Goal: Task Accomplishment & Management: Use online tool/utility

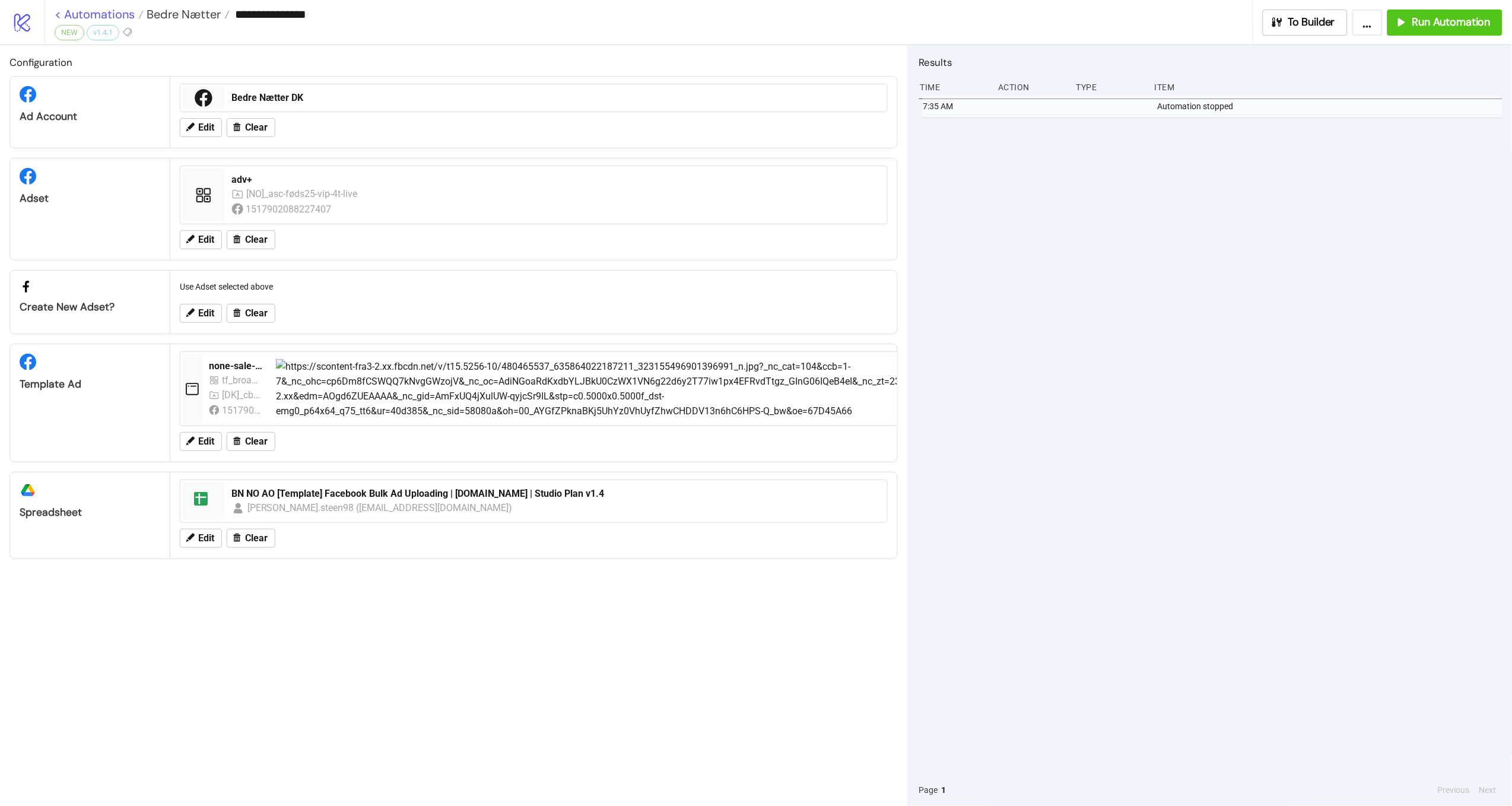
click at [96, 12] on link "< Automations" at bounding box center [99, 14] width 89 height 12
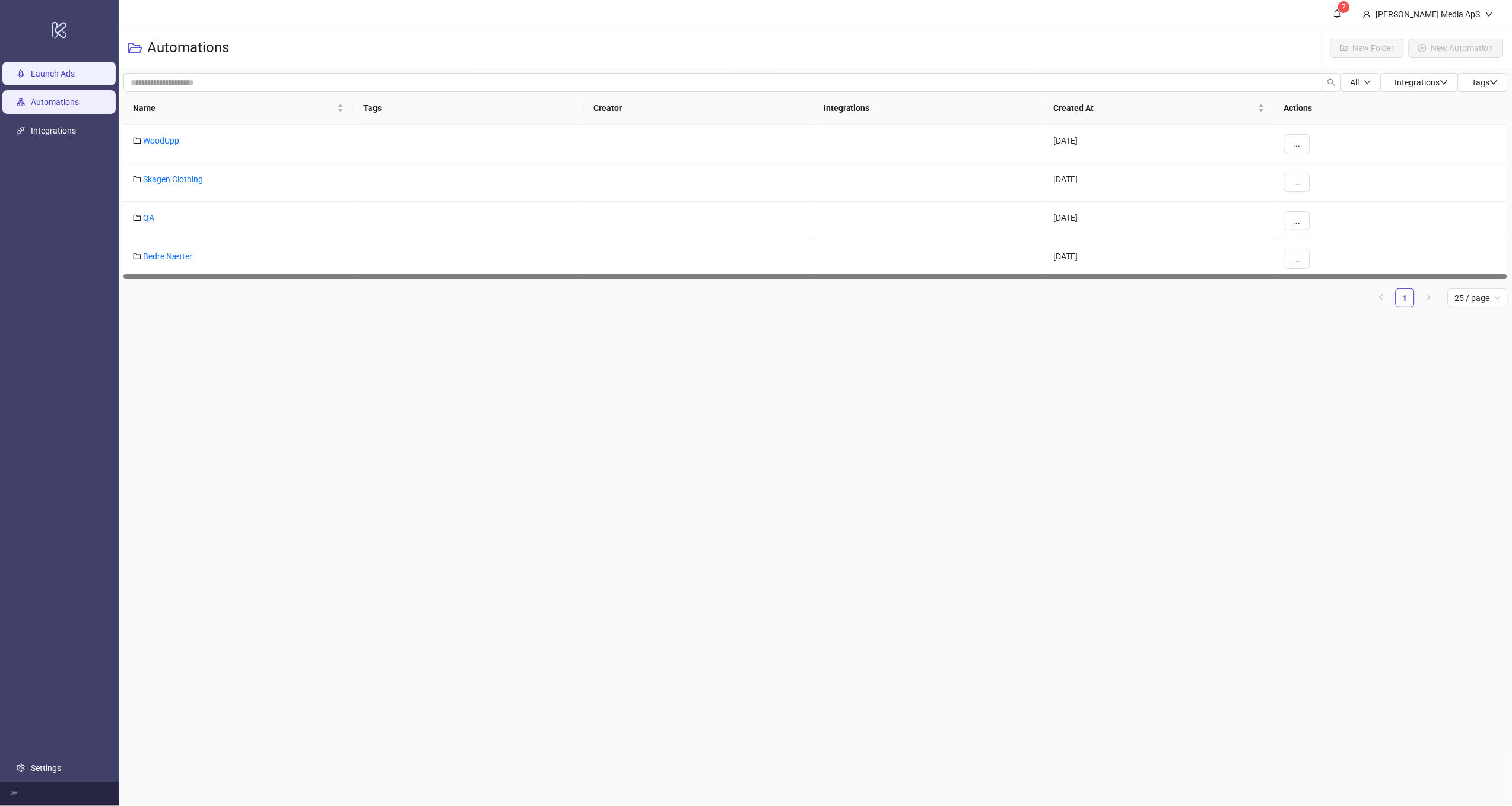
click at [75, 79] on link "Launch Ads" at bounding box center [53, 74] width 44 height 10
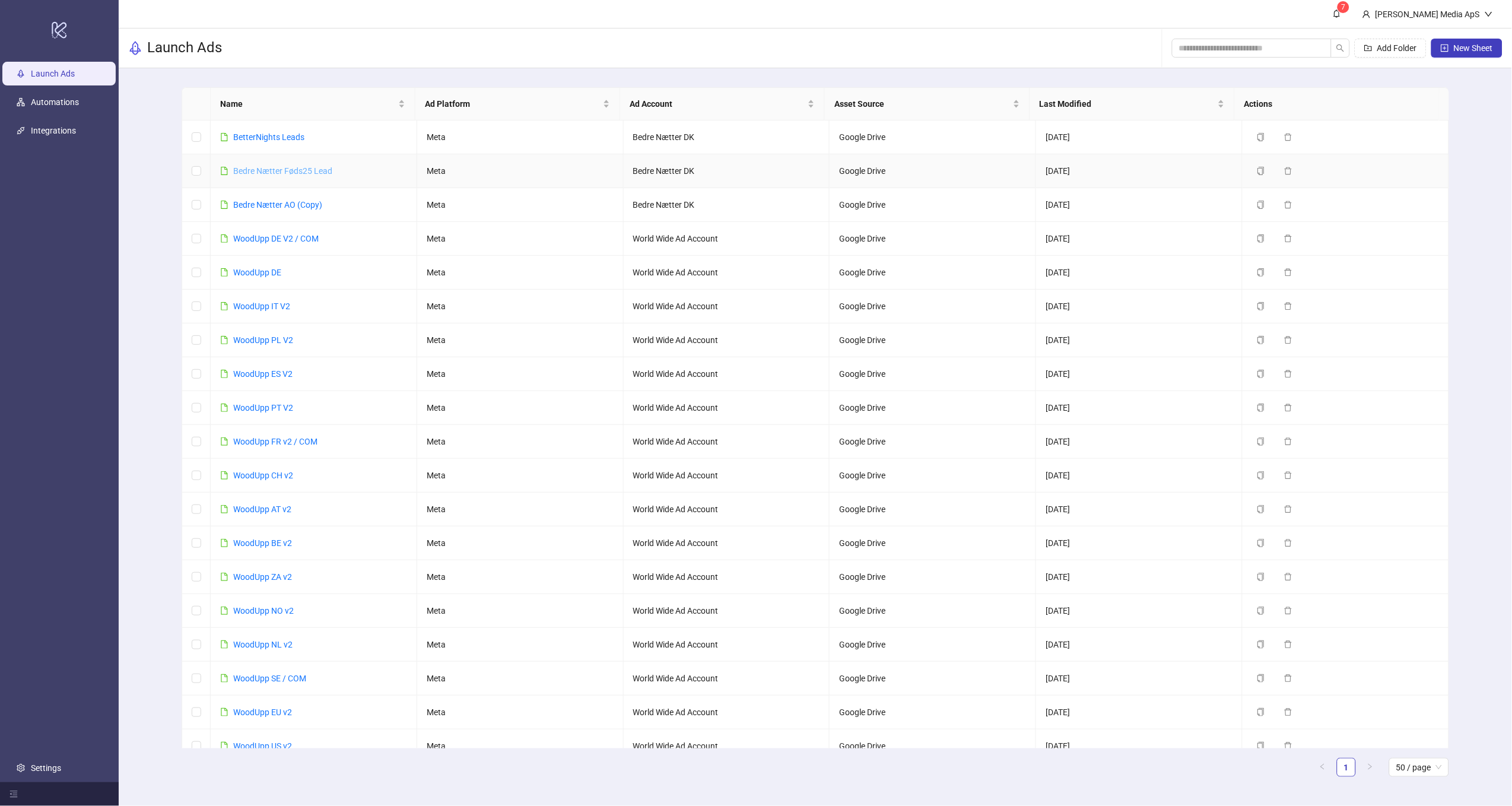
click at [281, 173] on link "Bedre Nætter Føds25 Lead" at bounding box center [282, 171] width 99 height 10
click at [278, 208] on link "Bedre Nætter AO (Copy)" at bounding box center [277, 205] width 89 height 10
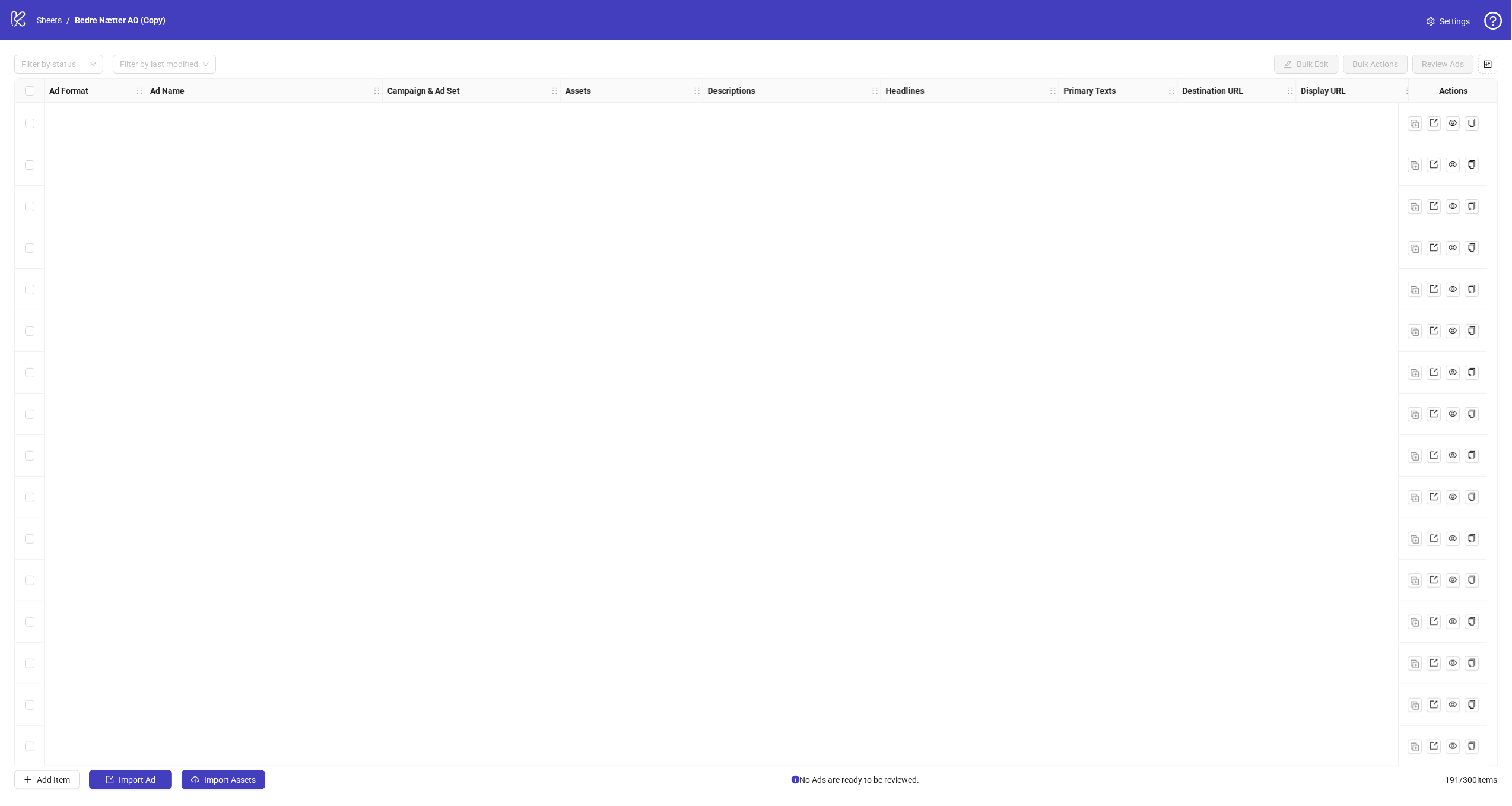
scroll to position [7275, 0]
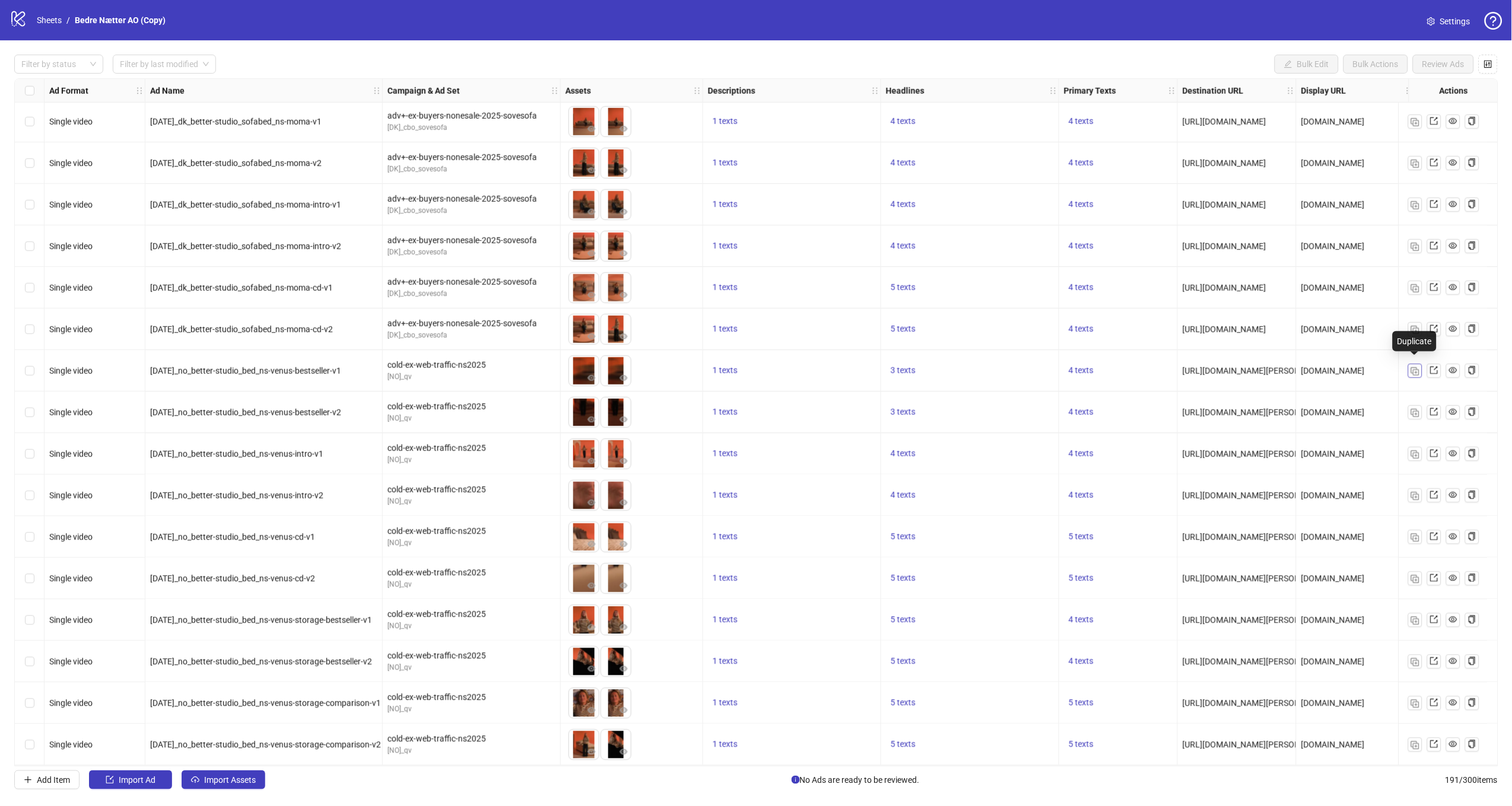
click at [1421, 365] on button "button" at bounding box center [1414, 371] width 14 height 14
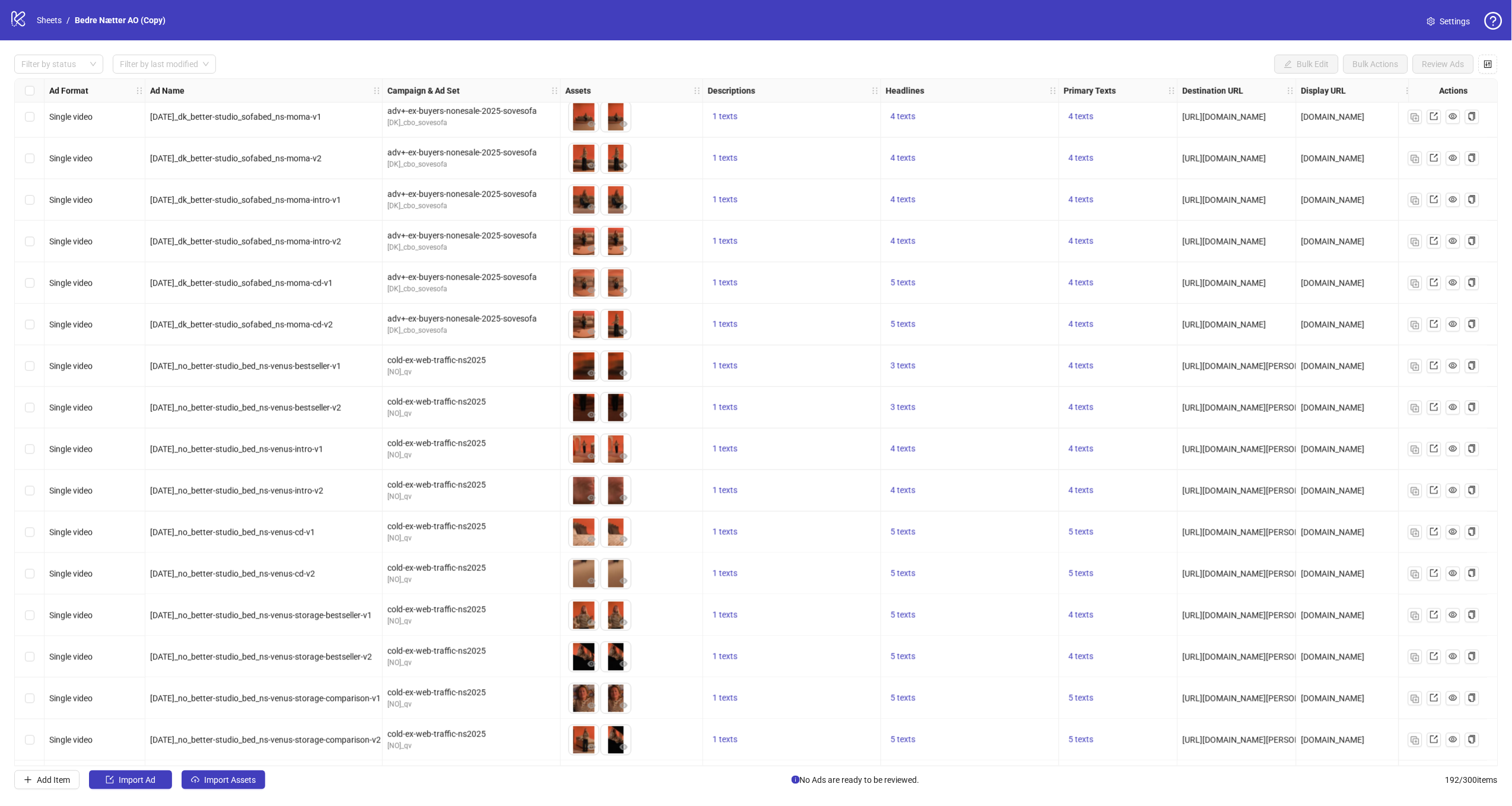
scroll to position [7317, 0]
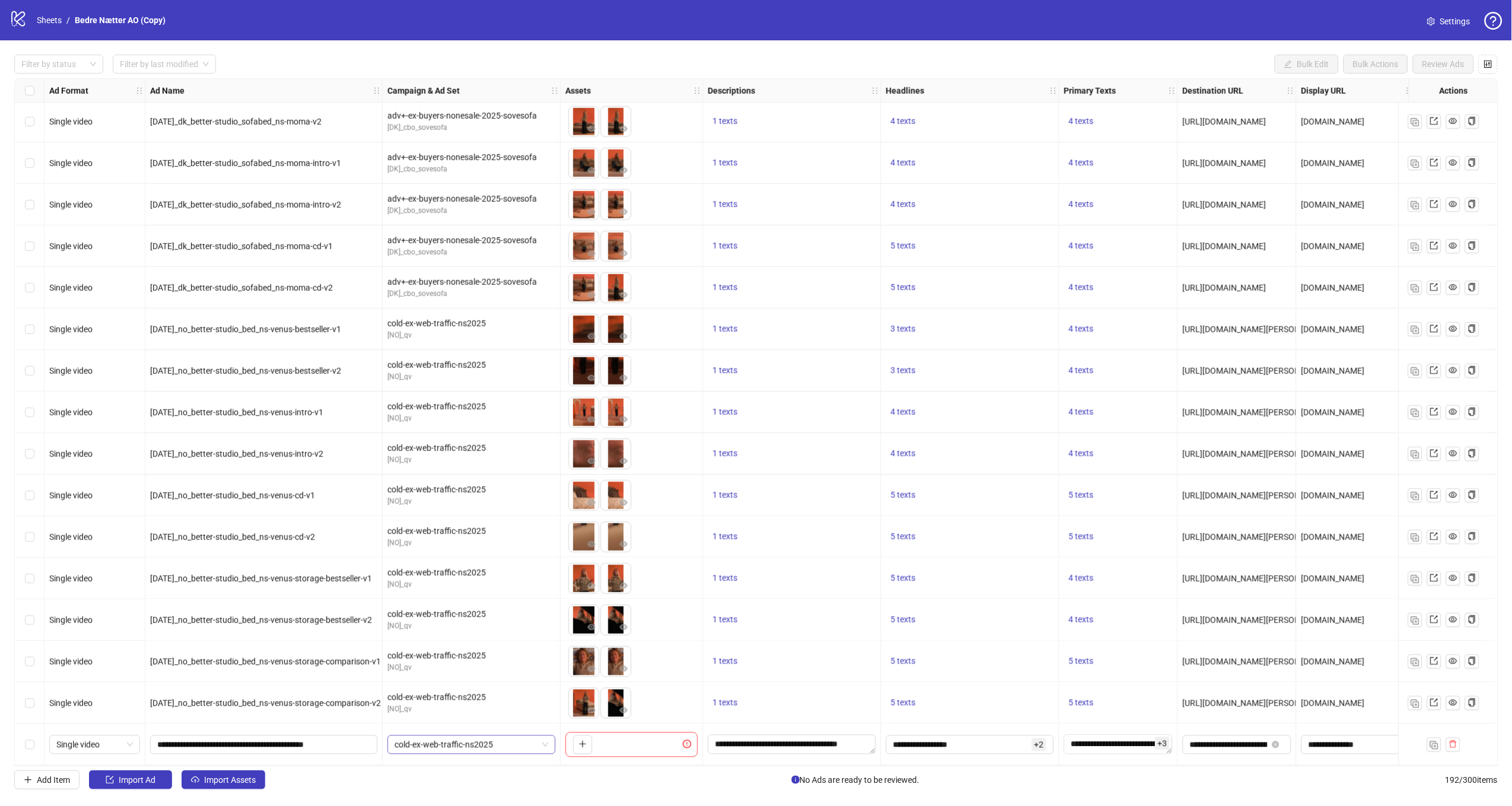
click at [450, 744] on span "cold-ex-web-traffic-ns2025" at bounding box center [471, 745] width 153 height 18
click at [1454, 741] on icon "delete" at bounding box center [1453, 744] width 9 height 9
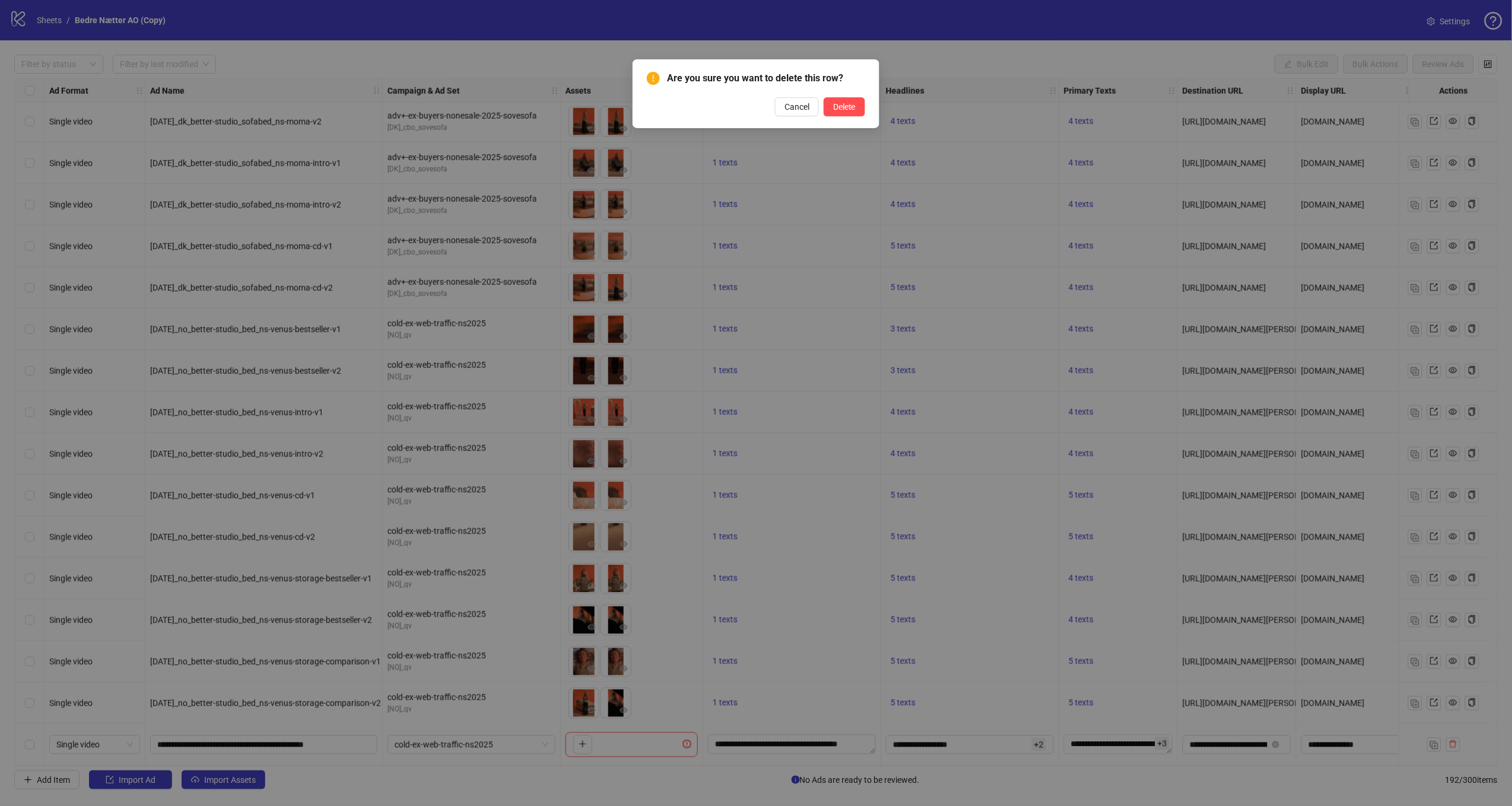
click at [864, 116] on div "Cancel Delete" at bounding box center [756, 107] width 218 height 19
click at [856, 110] on button "Delete" at bounding box center [843, 107] width 41 height 19
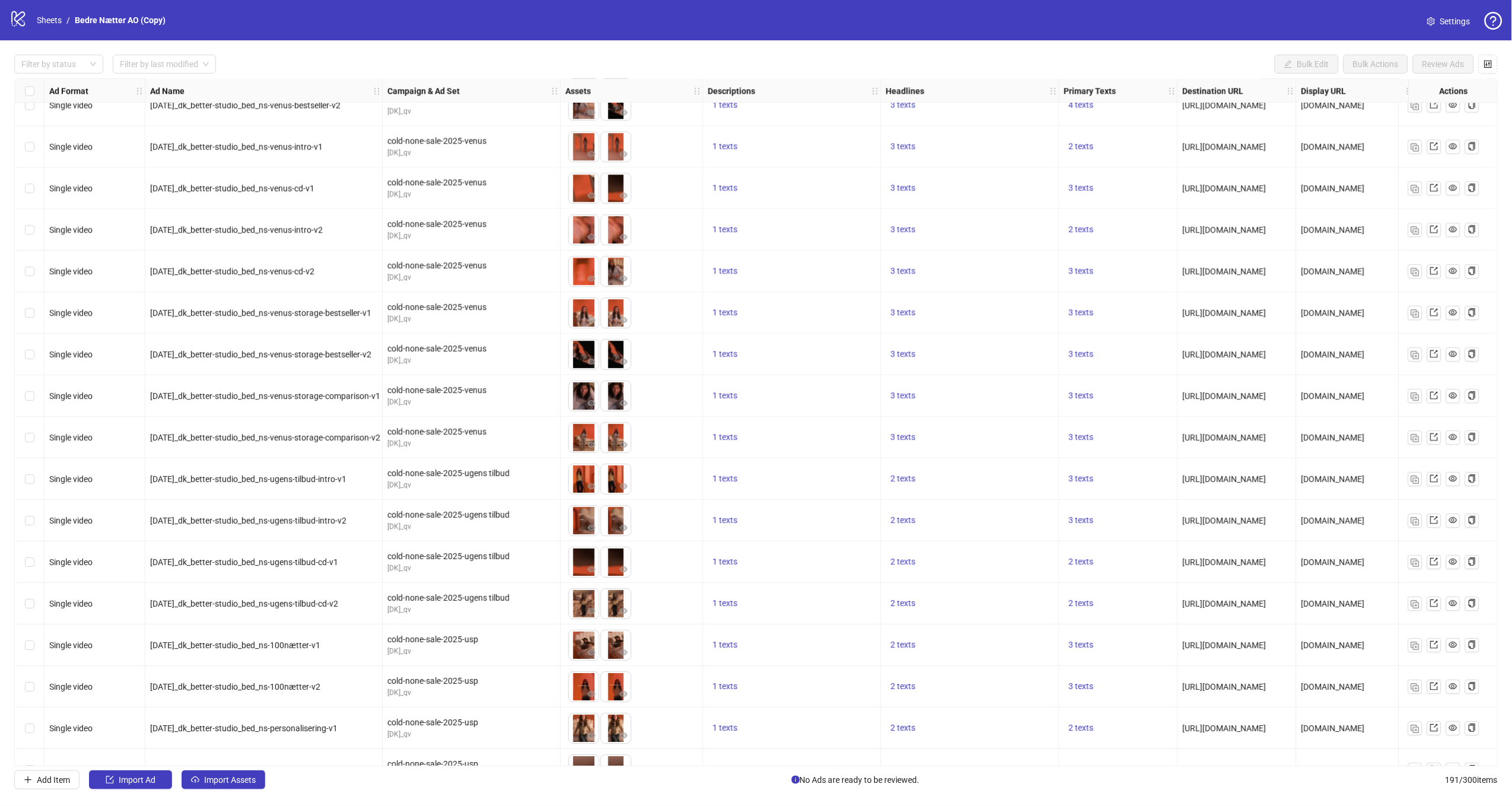
scroll to position [6096, 0]
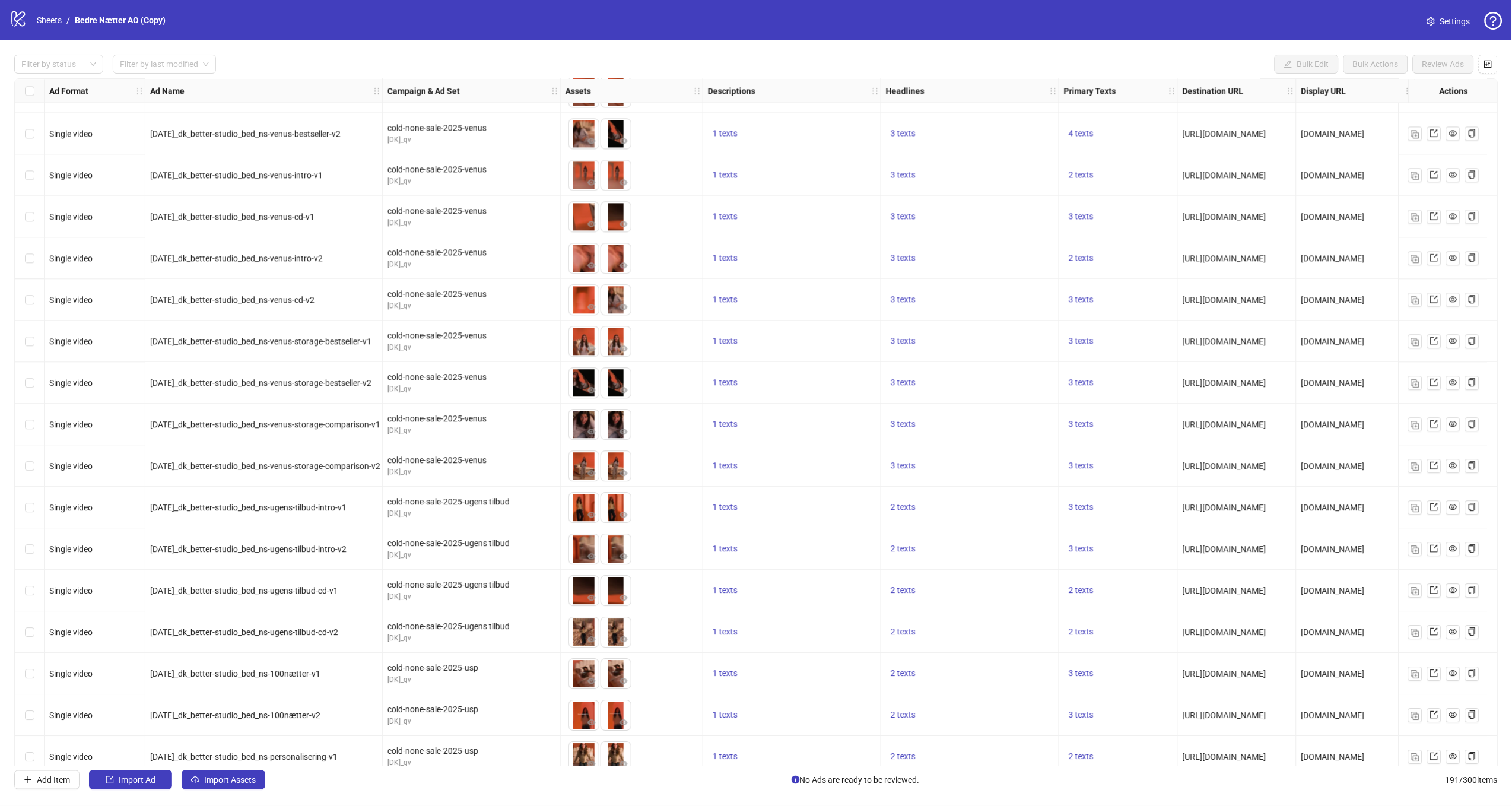
click at [296, 175] on span "aug20_dk_better-studio_bed_ns-venus-intro-v1" at bounding box center [237, 175] width 172 height 10
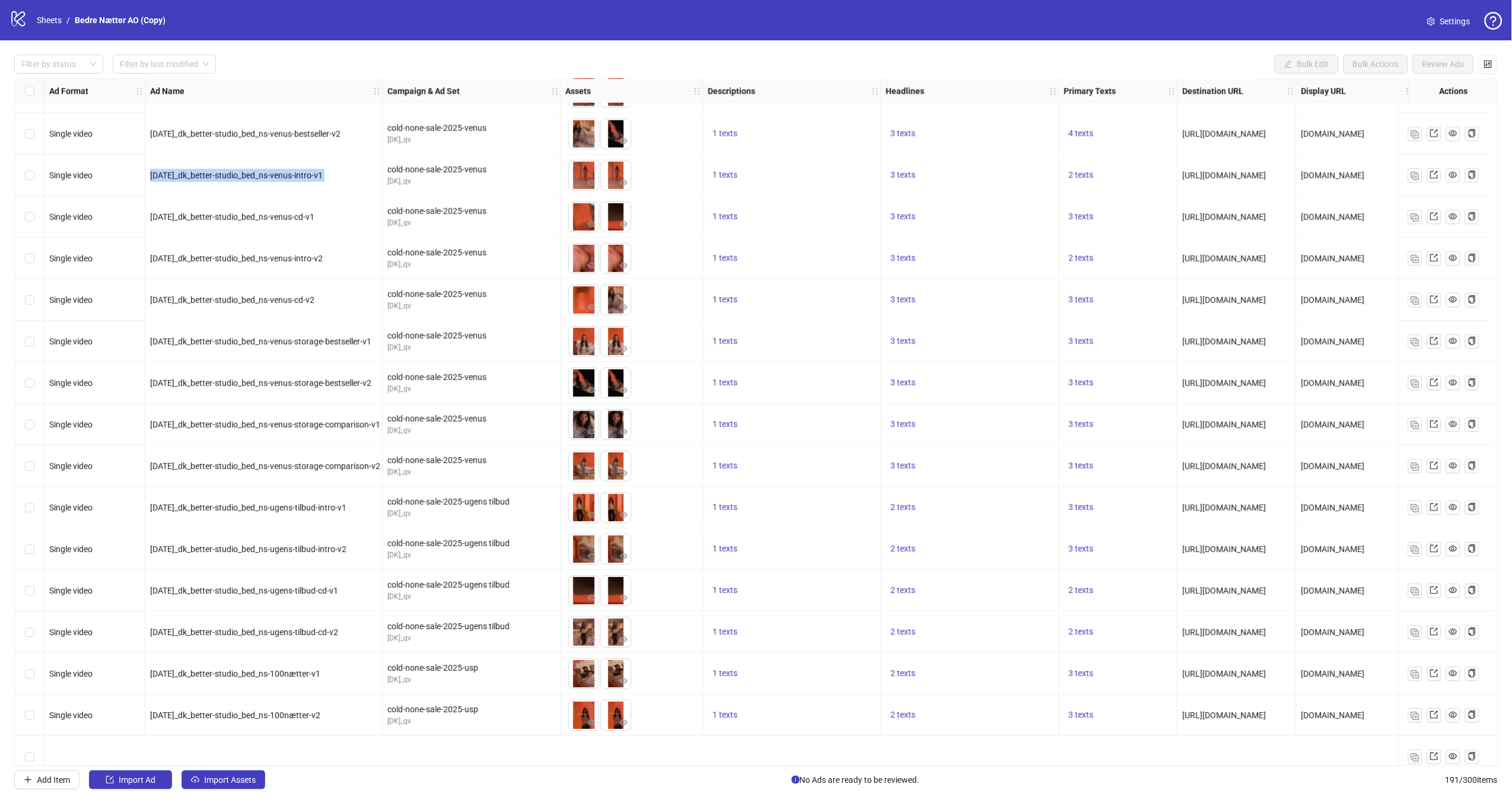
scroll to position [6007, 0]
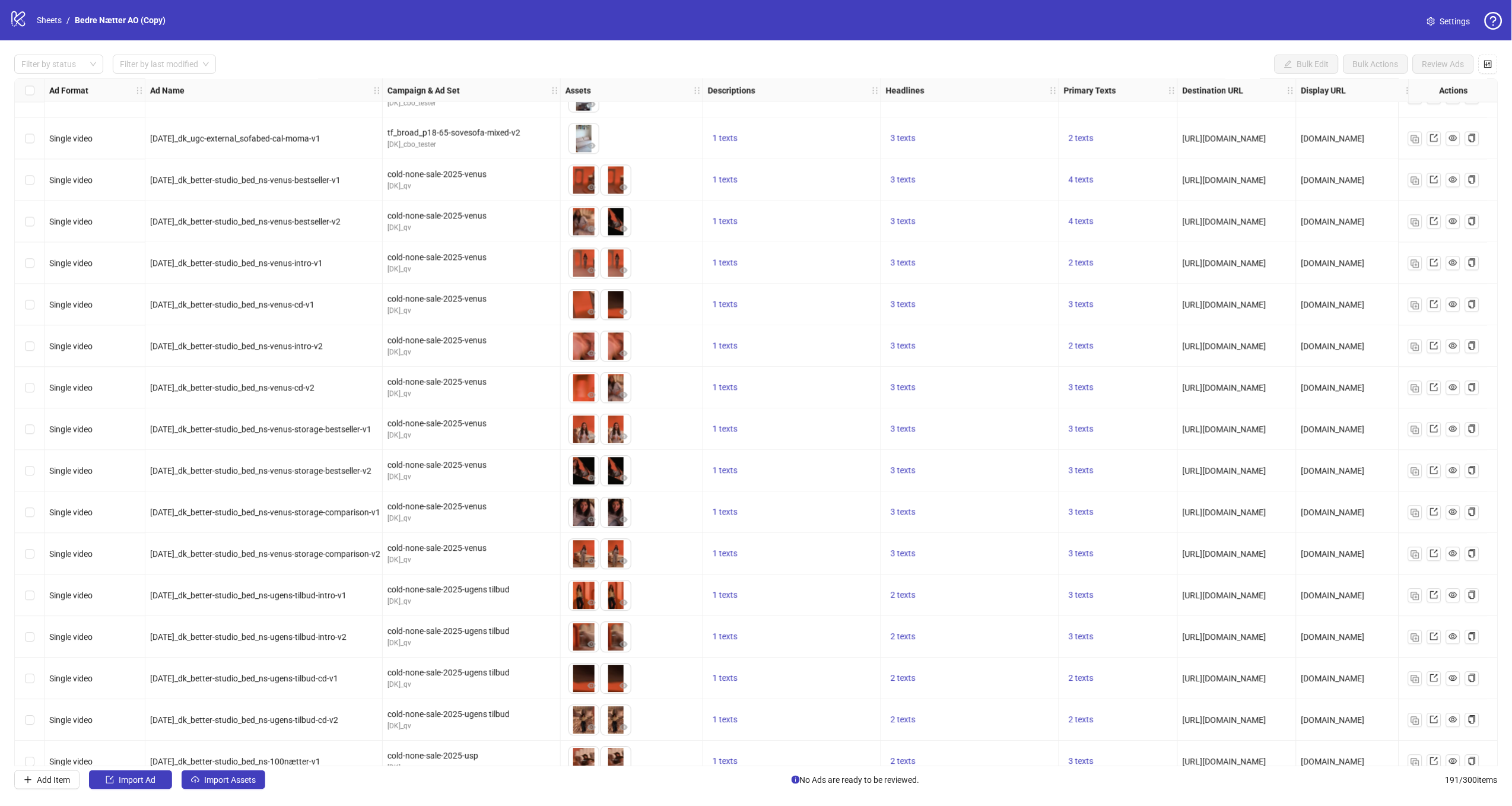
click at [283, 183] on span "aug20_dk_better-studio_bed_ns-venus-bestseller-v1" at bounding box center [245, 180] width 191 height 10
click at [302, 180] on span "aug20_dk_better-studio_bed_ns-venus-bestseller-v1" at bounding box center [245, 180] width 191 height 10
click at [1416, 179] on img "button" at bounding box center [1414, 181] width 9 height 9
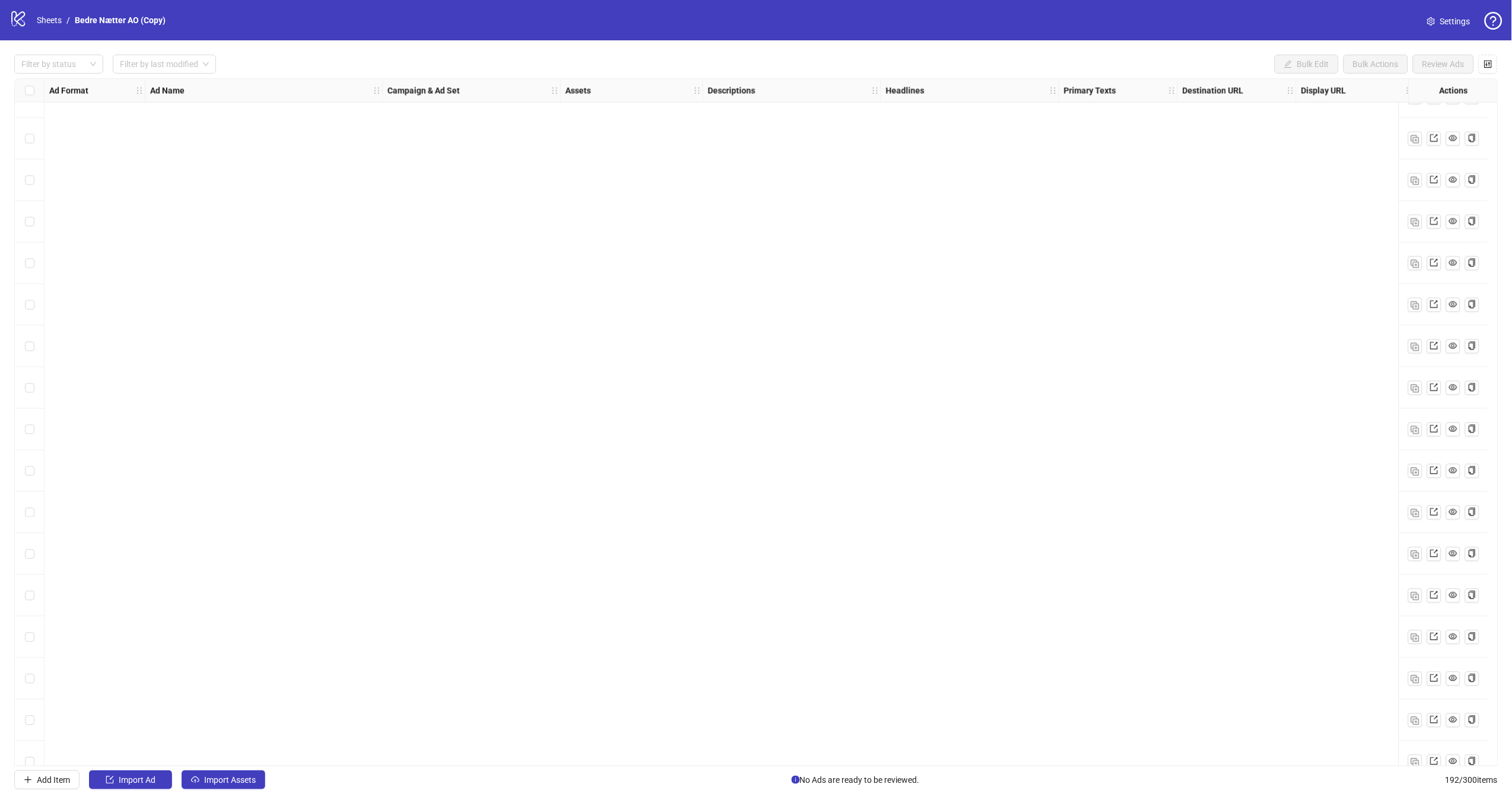
scroll to position [7317, 0]
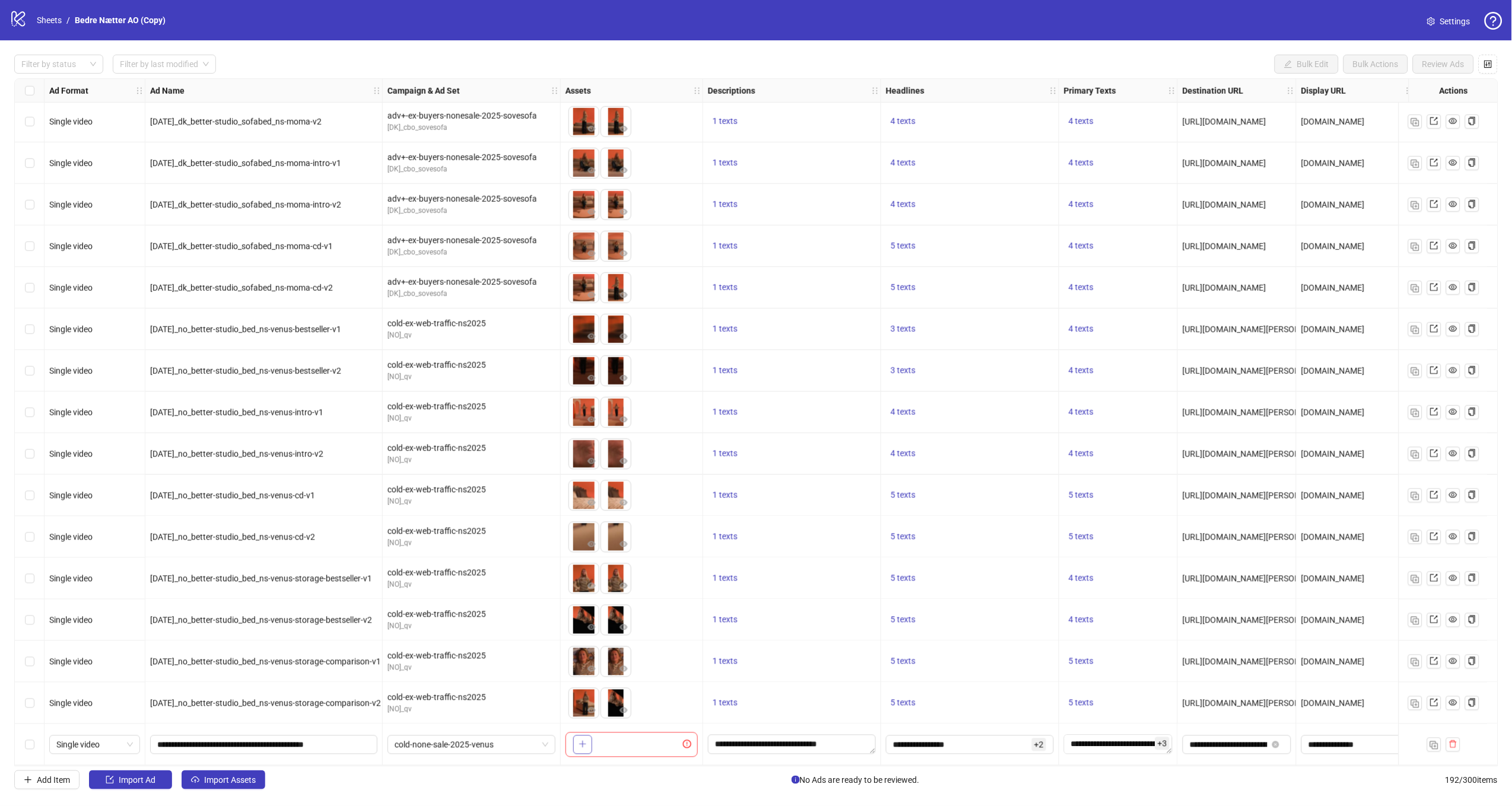
click at [579, 743] on span "button" at bounding box center [583, 744] width 9 height 10
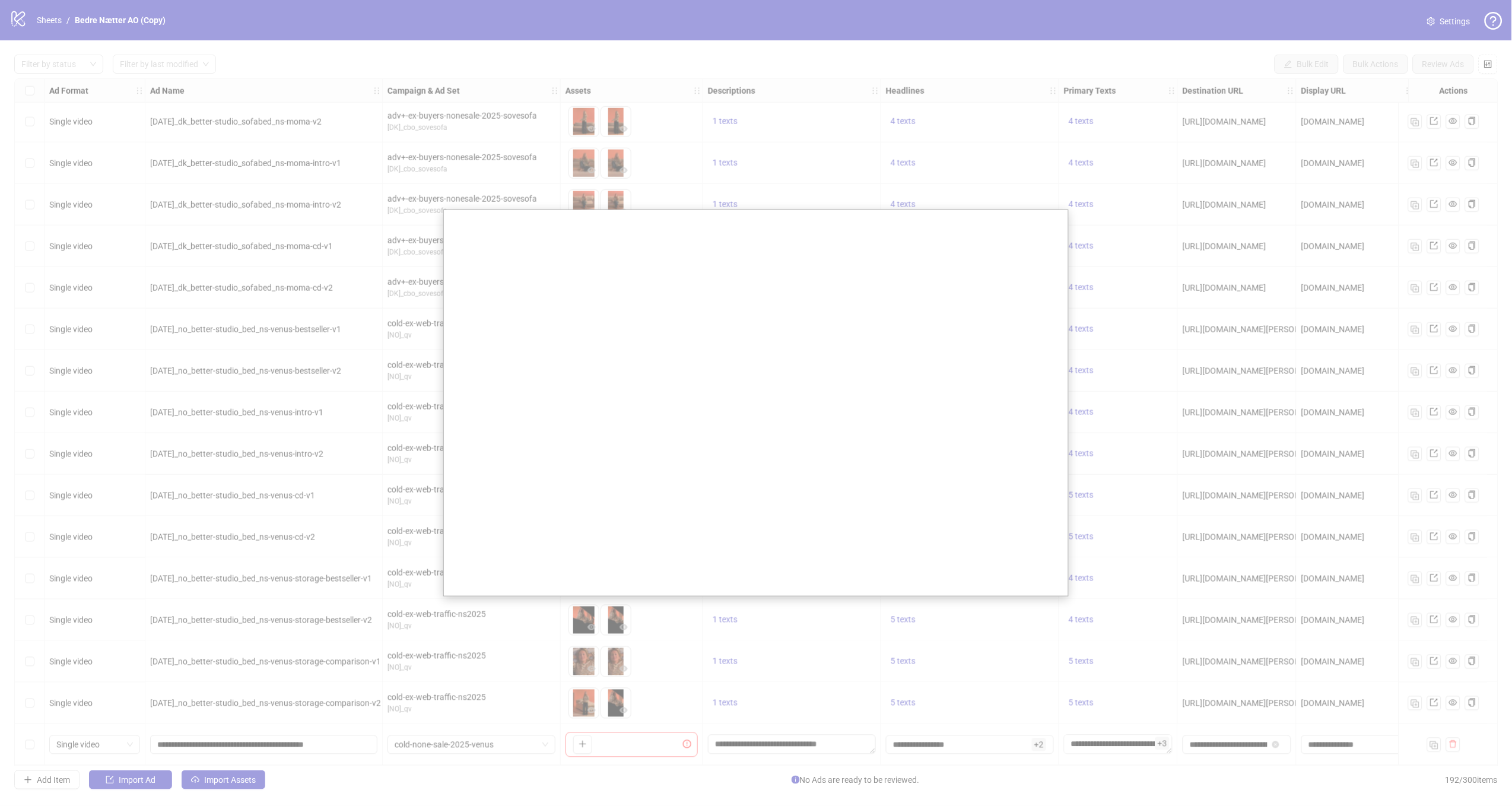
click at [515, 722] on div at bounding box center [756, 403] width 1512 height 806
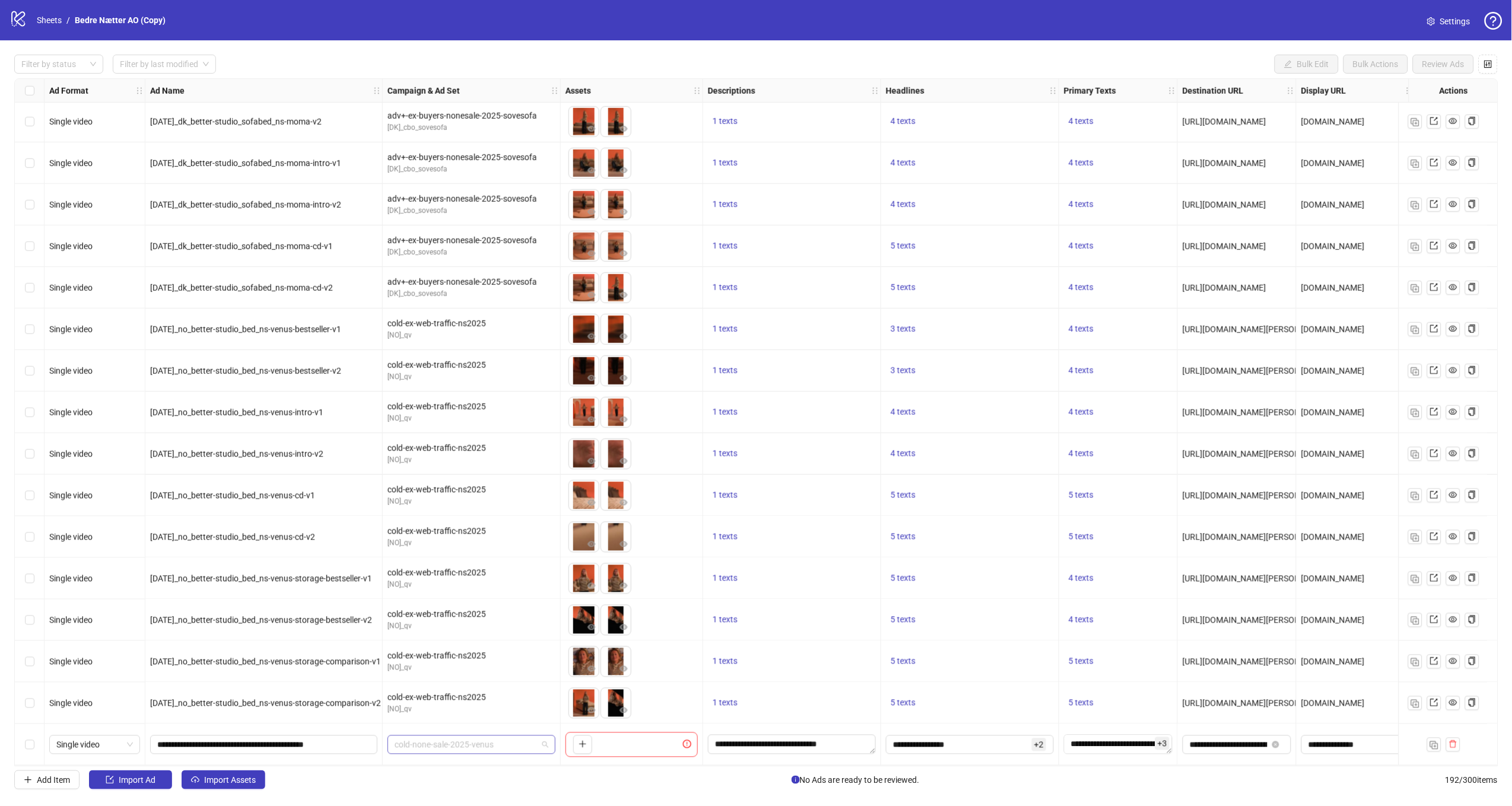
click at [434, 743] on span "cold-none-sale-2025-venus" at bounding box center [471, 745] width 153 height 18
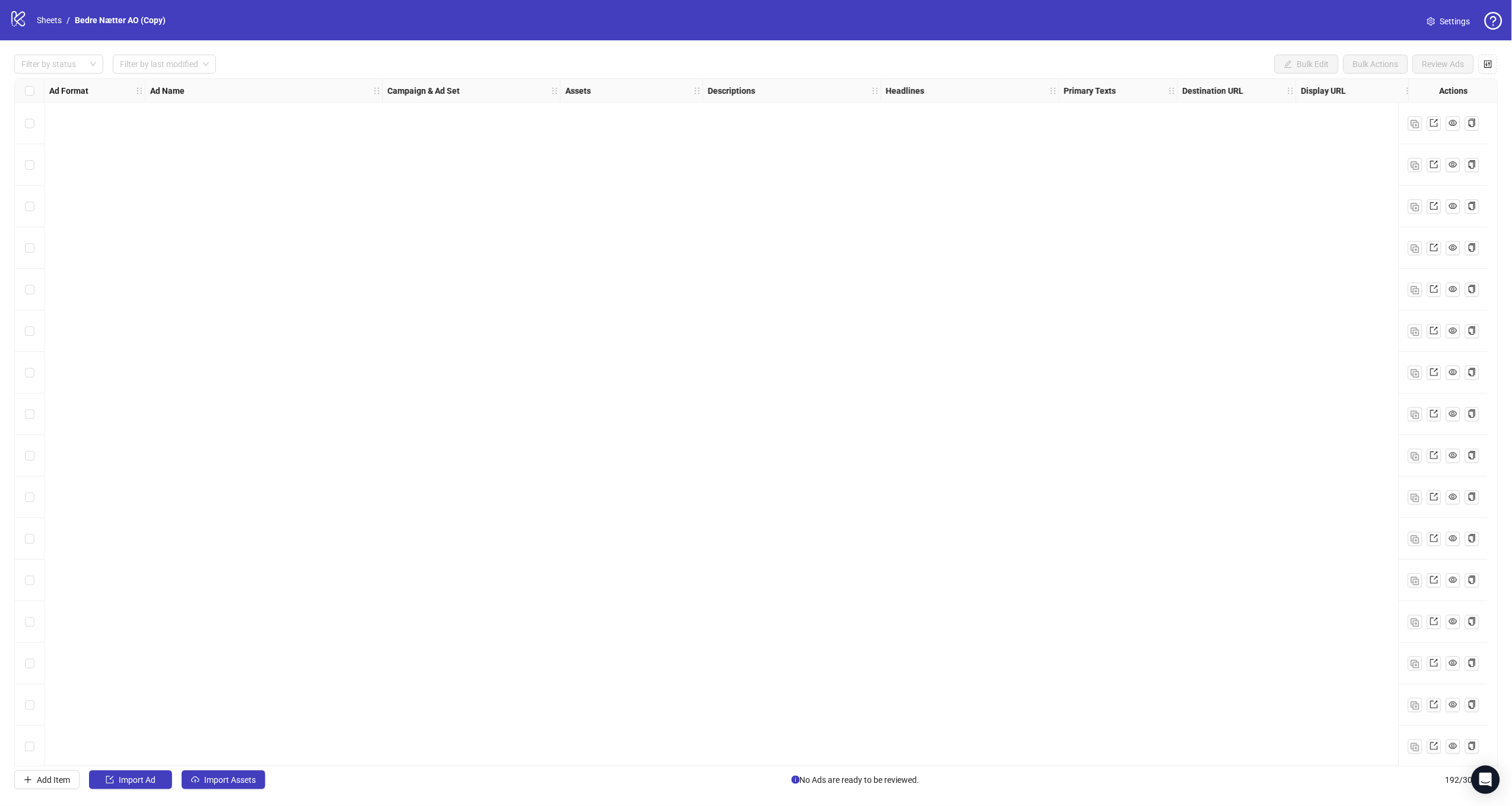
scroll to position [7317, 0]
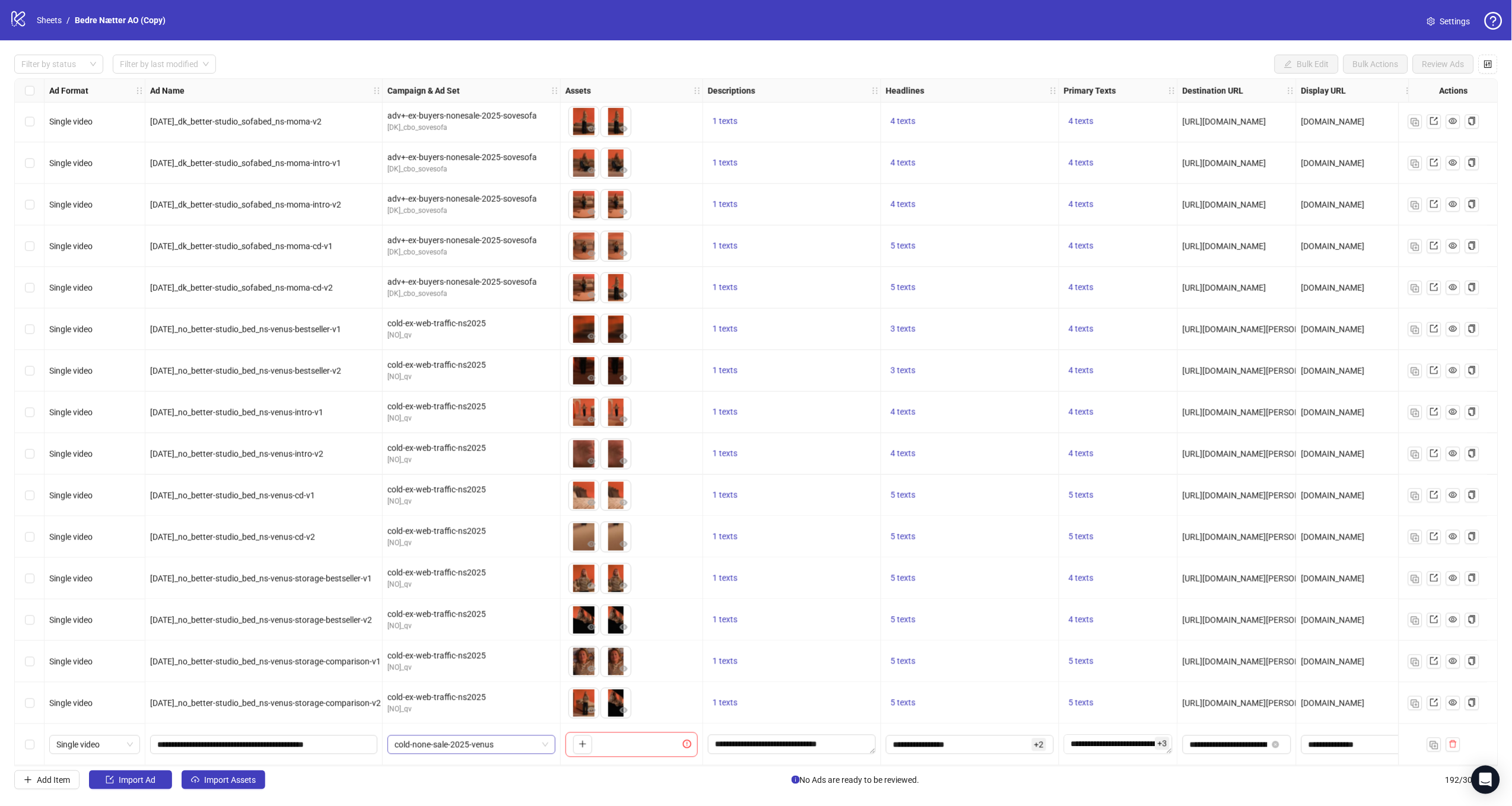
click at [493, 743] on span "cold-none-sale-2025-venus" at bounding box center [471, 745] width 153 height 18
click at [460, 736] on span "cold-none-sale-2025-venus" at bounding box center [471, 745] width 153 height 18
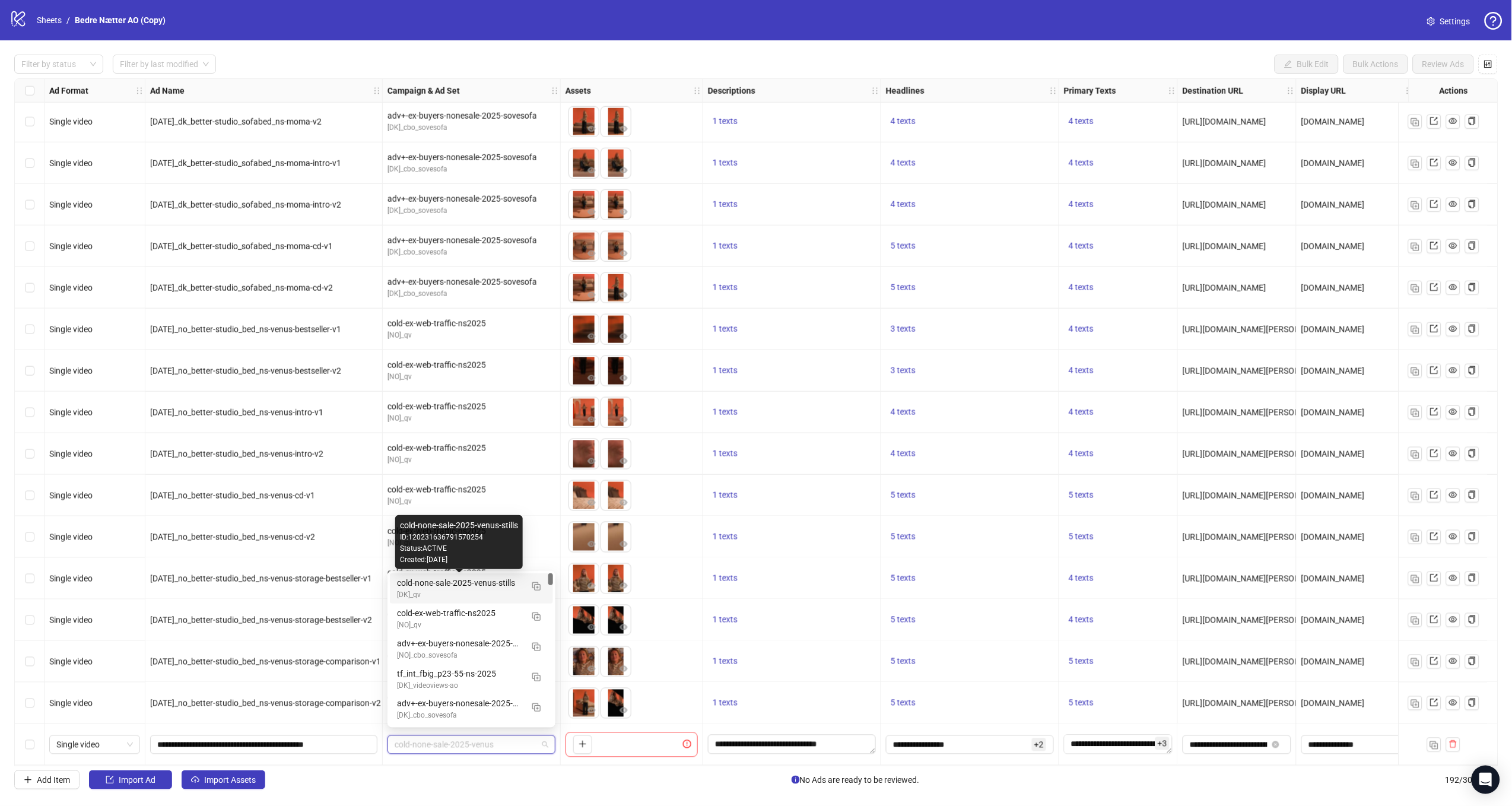
click at [474, 582] on div "cold-none-sale-2025-venus-stills" at bounding box center [459, 583] width 126 height 13
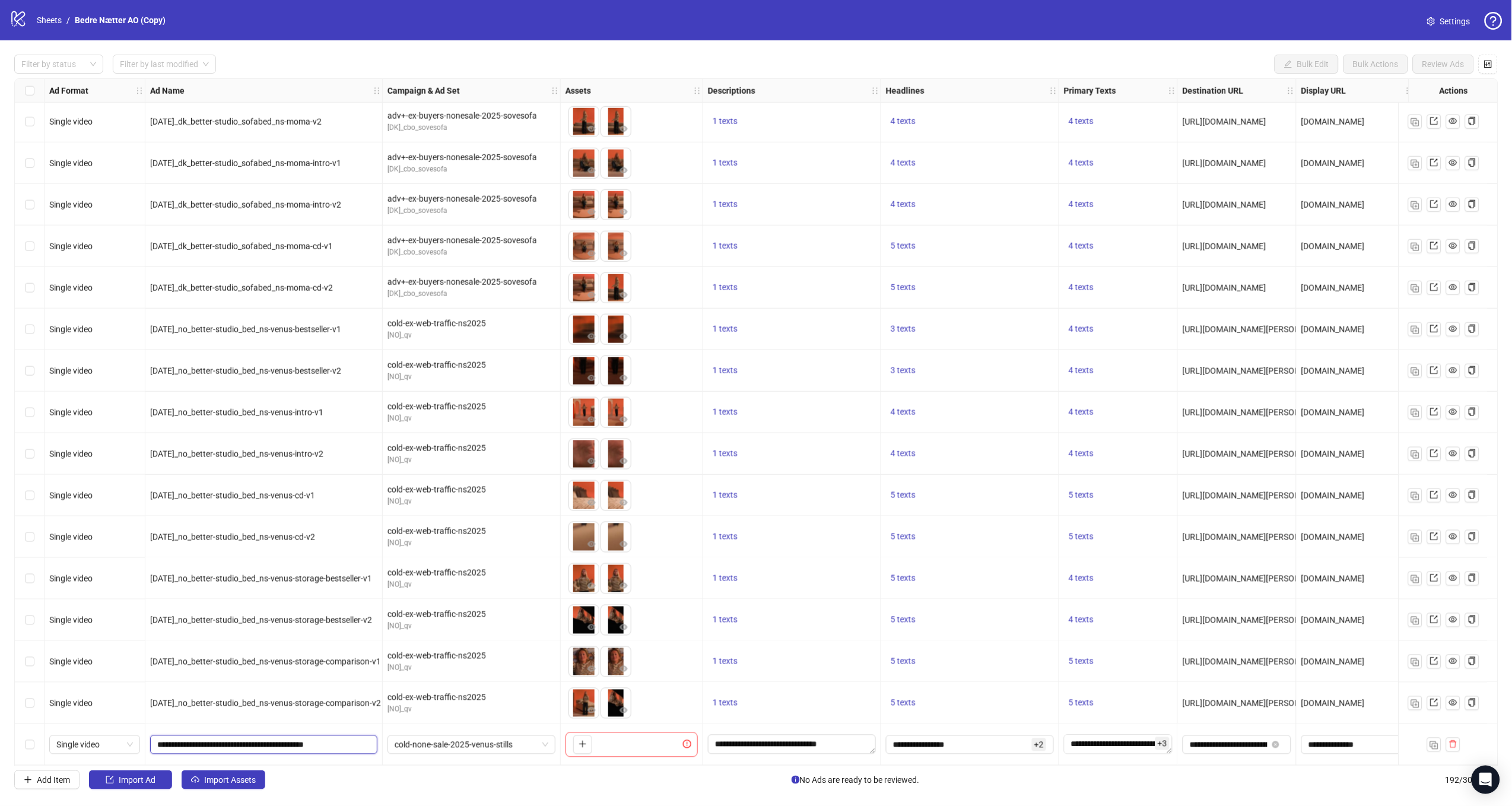
click at [224, 740] on input "**********" at bounding box center [263, 745] width 211 height 13
click at [240, 741] on input "**********" at bounding box center [263, 745] width 211 height 13
drag, startPoint x: 243, startPoint y: 740, endPoint x: 198, endPoint y: 736, distance: 45.2
click at [198, 738] on input "**********" at bounding box center [263, 745] width 211 height 13
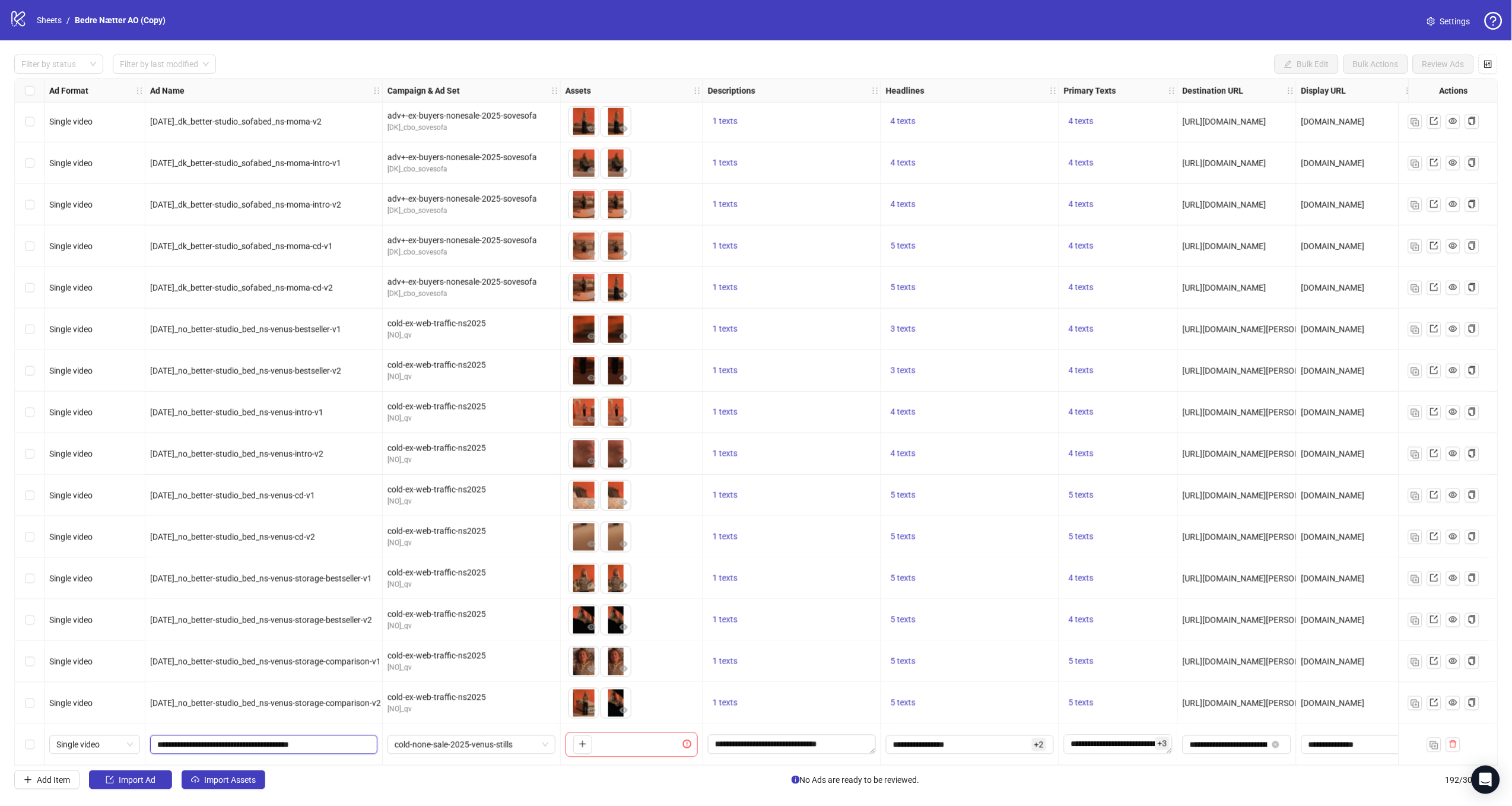
click at [178, 738] on input "**********" at bounding box center [263, 745] width 211 height 13
type input "**********"
click at [568, 771] on div "Add Item Import Ad Import Assets No Ads are ready to be reviewed. 192 / 300 ite…" at bounding box center [756, 780] width 1483 height 19
click at [586, 740] on icon "plus" at bounding box center [583, 744] width 9 height 9
click at [97, 744] on span "Single video" at bounding box center [95, 745] width 77 height 18
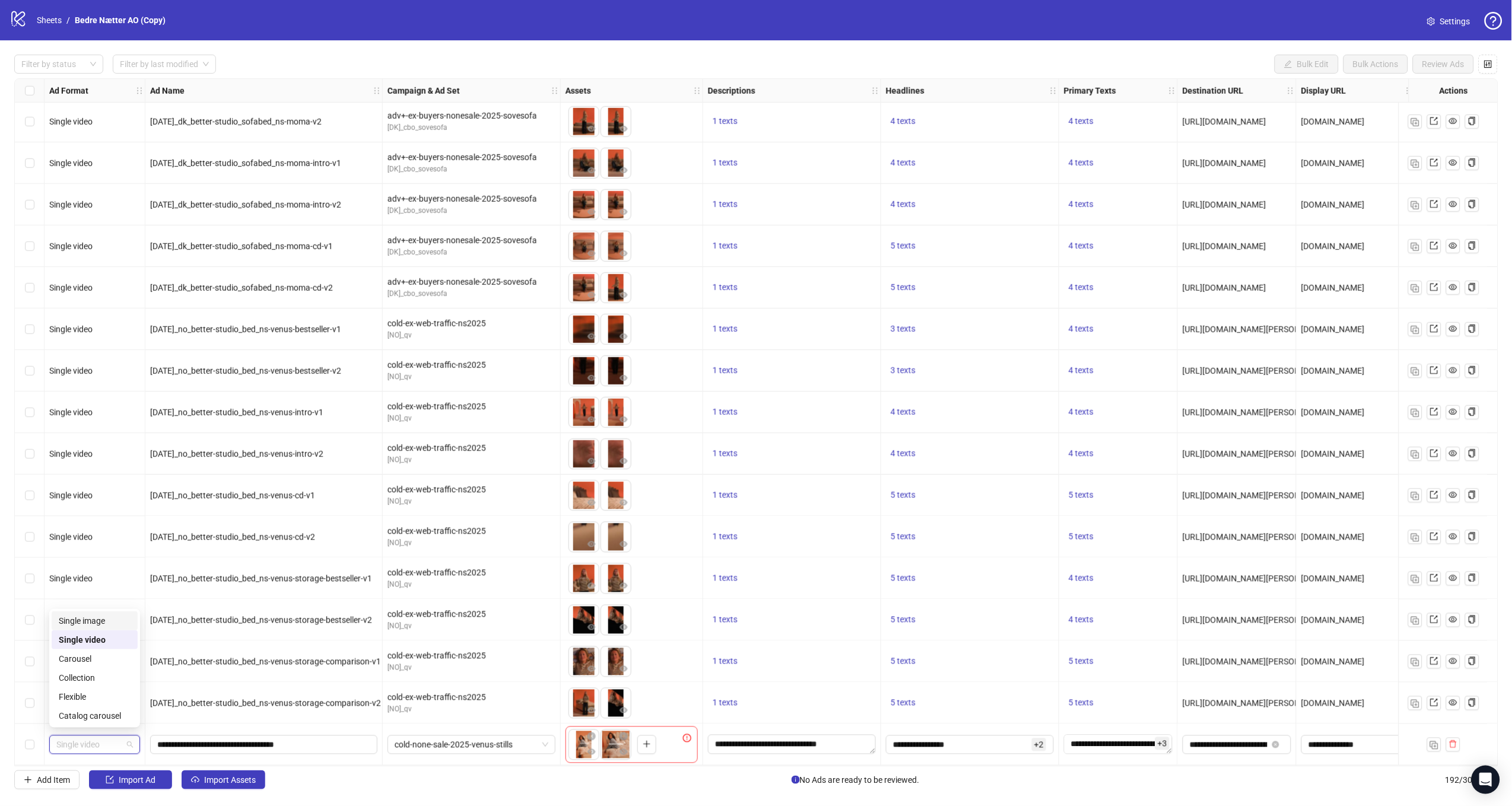
click at [102, 627] on div "Single image" at bounding box center [94, 621] width 72 height 13
drag, startPoint x: 615, startPoint y: 740, endPoint x: 597, endPoint y: 743, distance: 18.2
click at [597, 743] on body "logo/logo-mobile Sheets / Bedre Nætter AO (Copy) Settings Filter by status Filt…" at bounding box center [756, 403] width 1512 height 806
click at [683, 747] on div "To pick up a draggable item, press the space bar. While dragging, use the arrow…" at bounding box center [631, 745] width 132 height 36
click at [1292, 689] on div "[URL][DOMAIN_NAME][PERSON_NAME]" at bounding box center [1237, 702] width 119 height 41
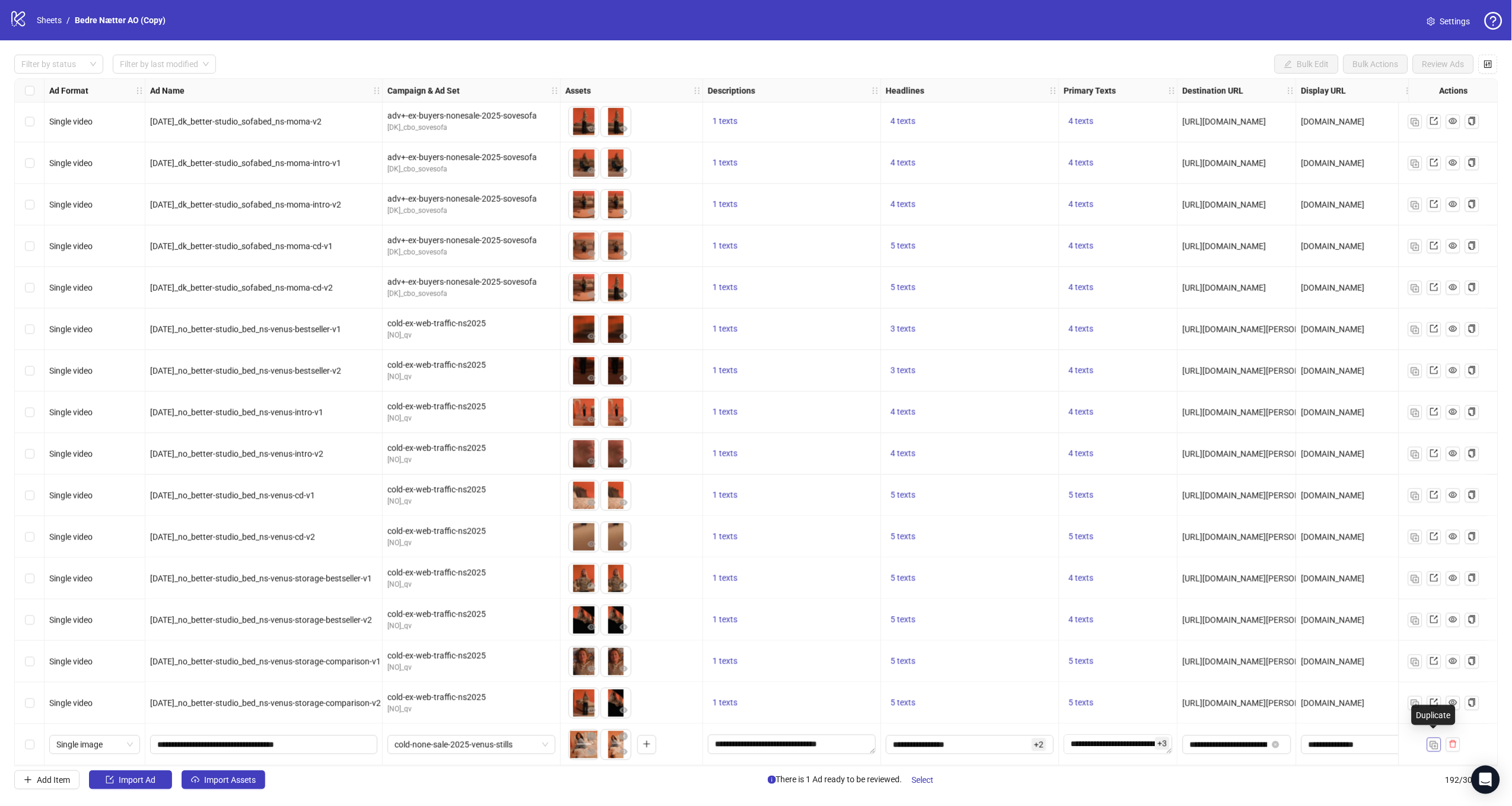
click at [1432, 742] on img "button" at bounding box center [1433, 745] width 9 height 9
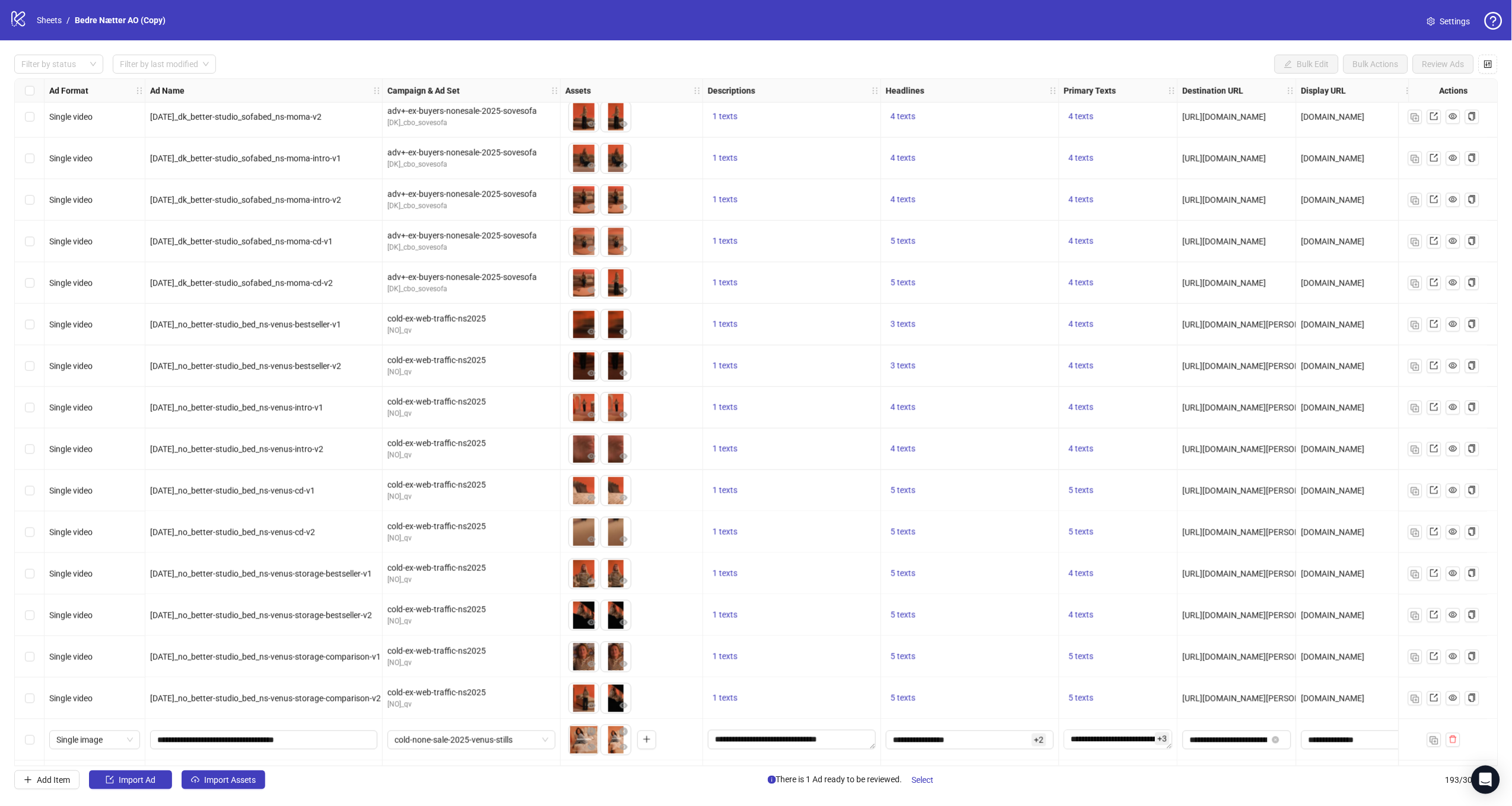
scroll to position [7358, 0]
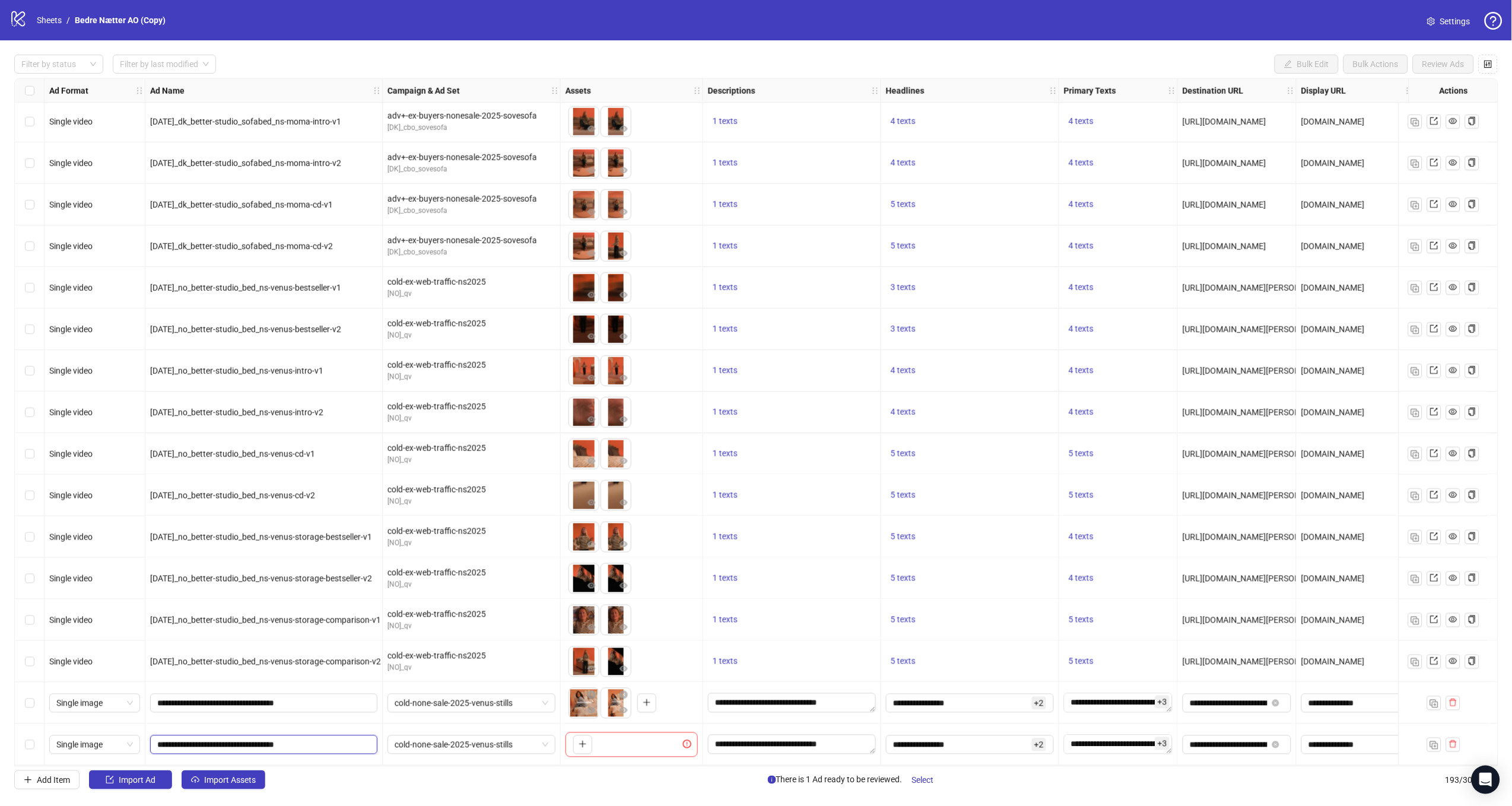
click at [355, 738] on input "**********" at bounding box center [263, 745] width 211 height 13
type input "**********"
click at [581, 741] on icon "plus" at bounding box center [583, 744] width 9 height 9
